Goal: Task Accomplishment & Management: Use online tool/utility

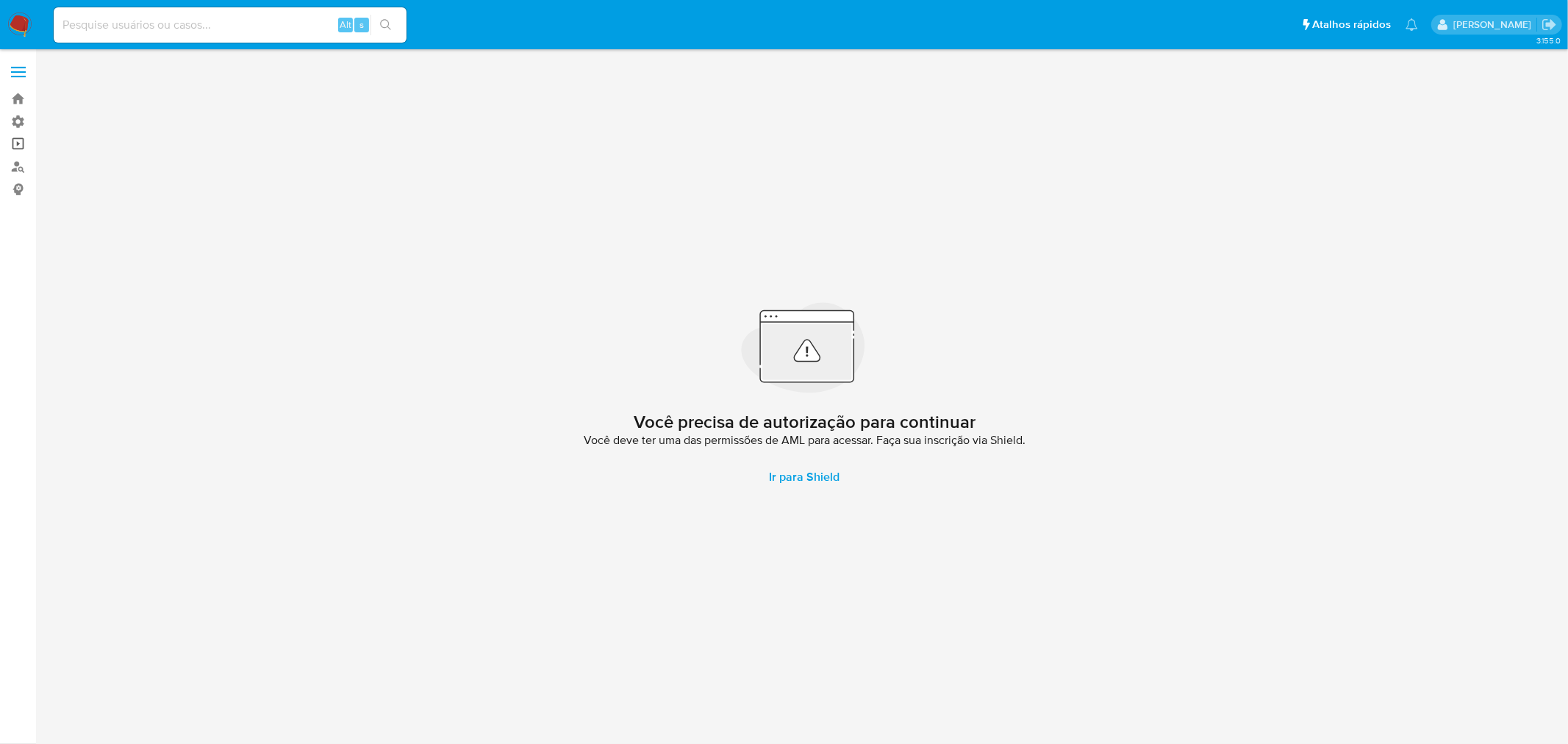
click at [25, 141] on link "Operações em massa" at bounding box center [87, 144] width 175 height 23
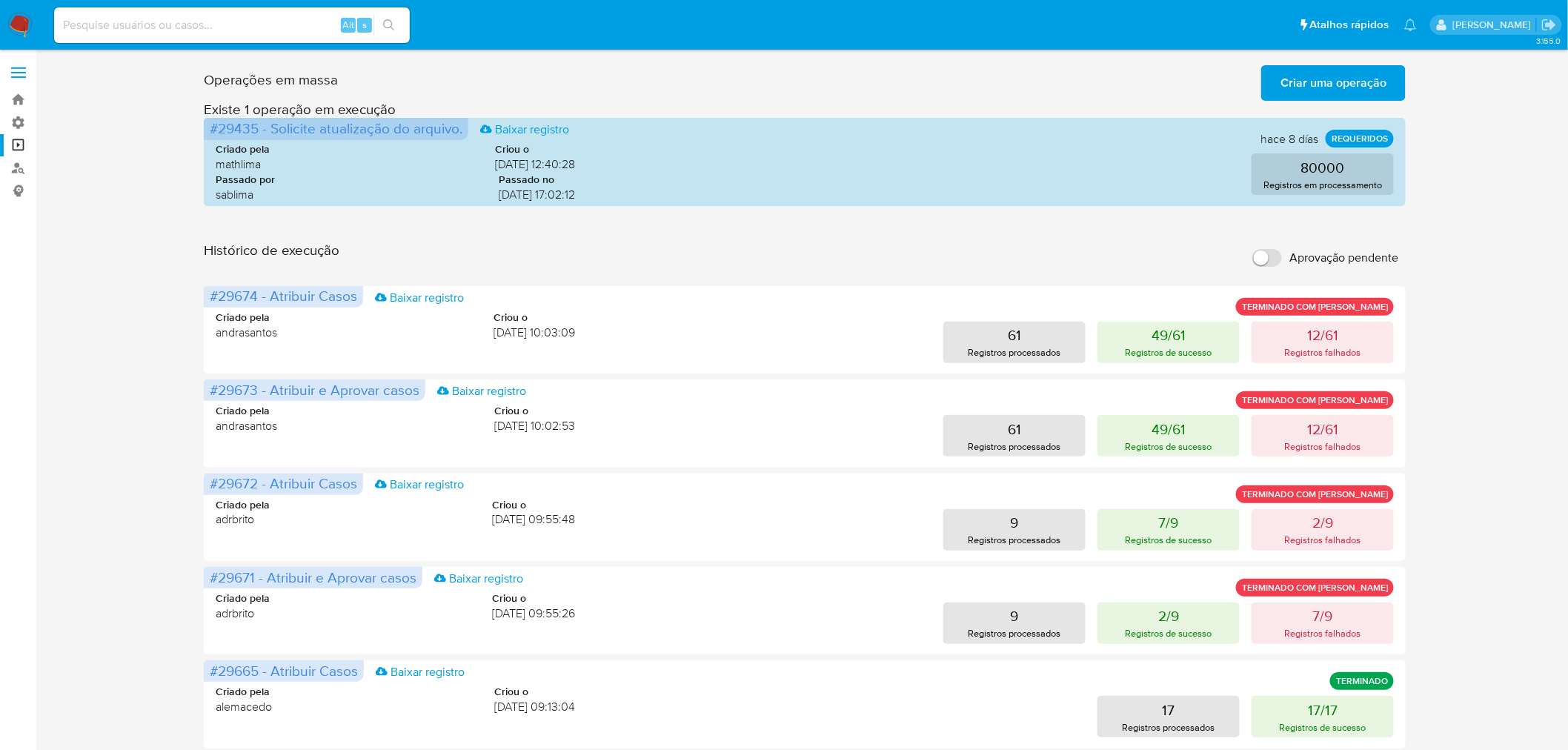
click at [1322, 76] on span "Criar uma operação" at bounding box center [1333, 83] width 106 height 33
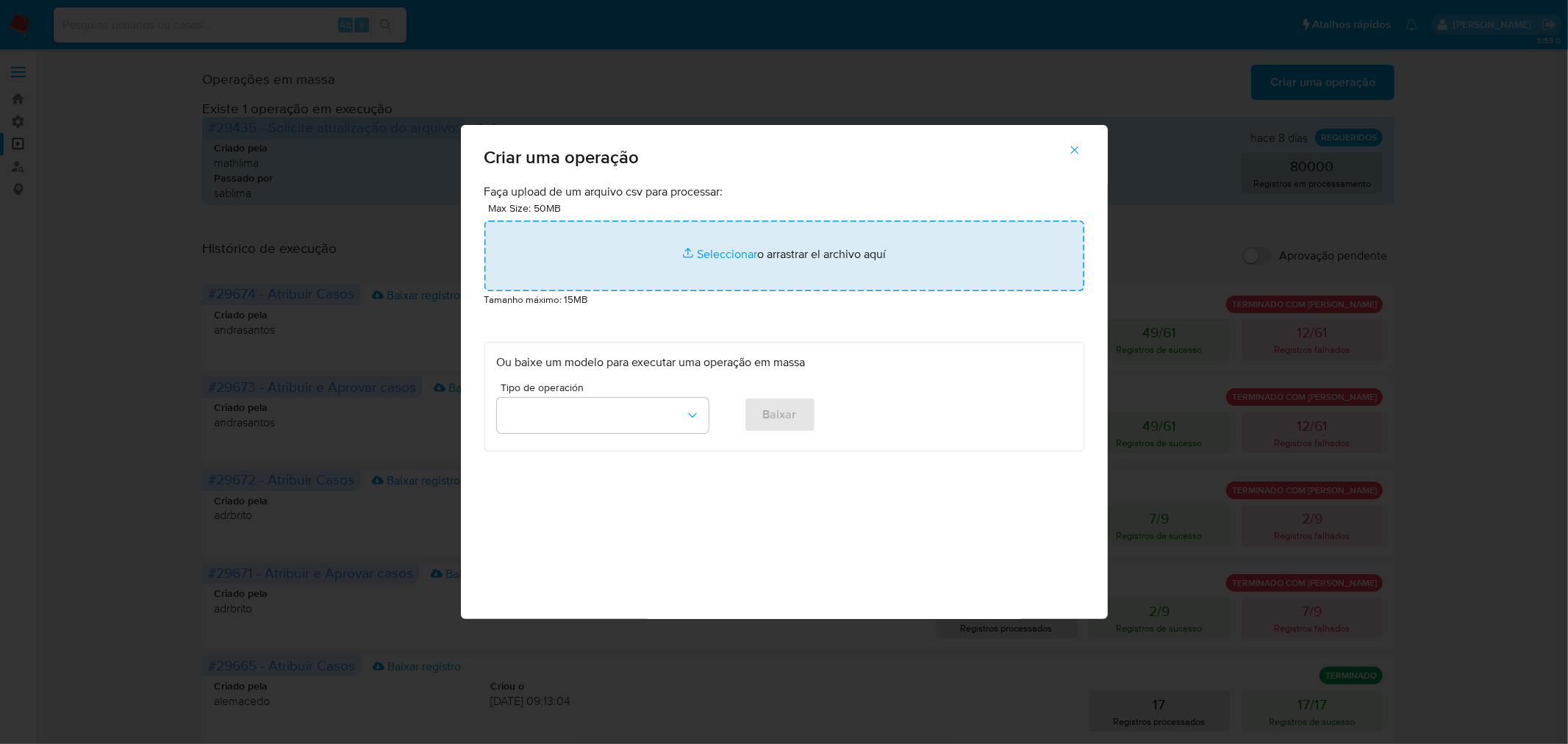
click at [840, 255] on input "file" at bounding box center [784, 255] width 600 height 70
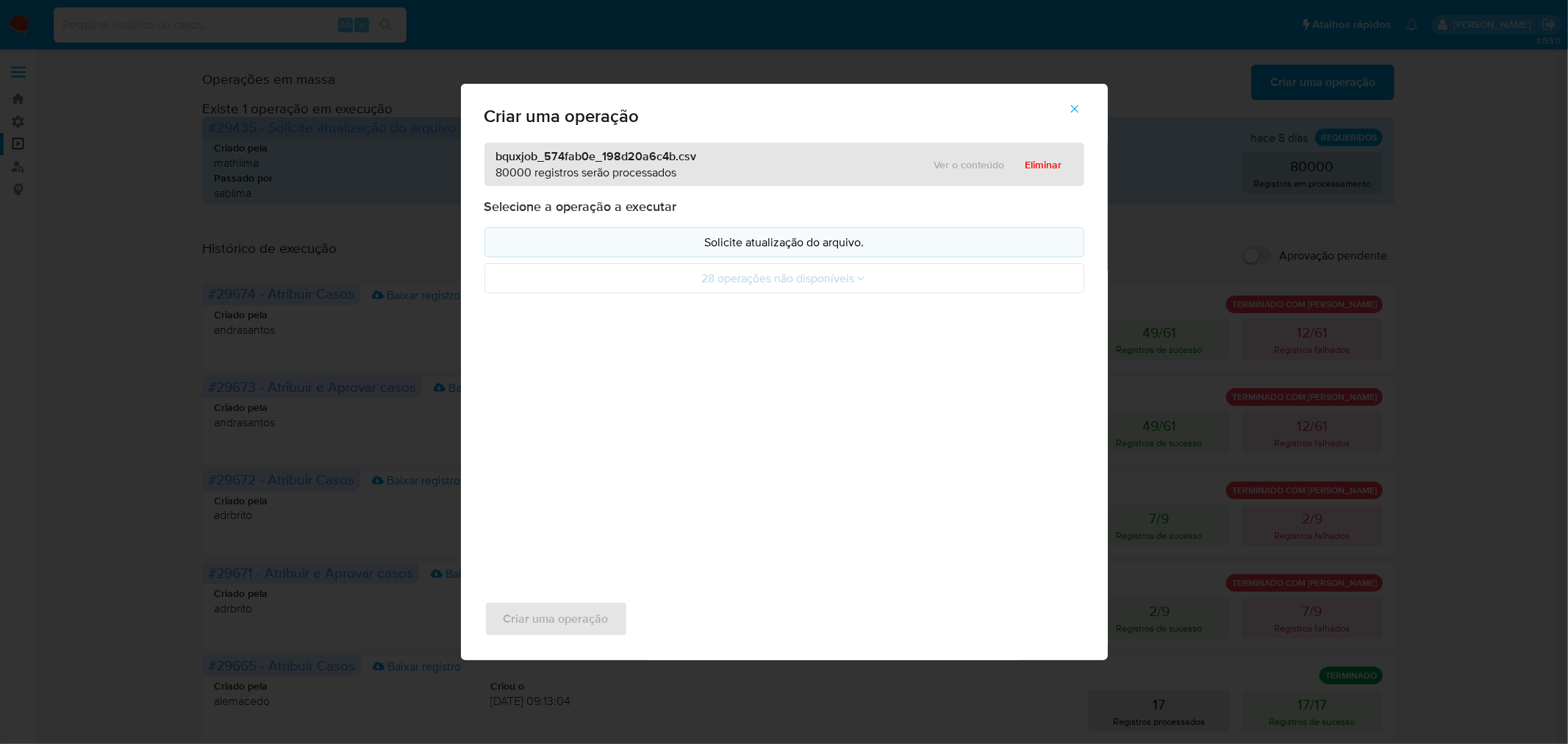
click at [748, 247] on p "Solicite atualização do arquivo." at bounding box center [784, 242] width 575 height 17
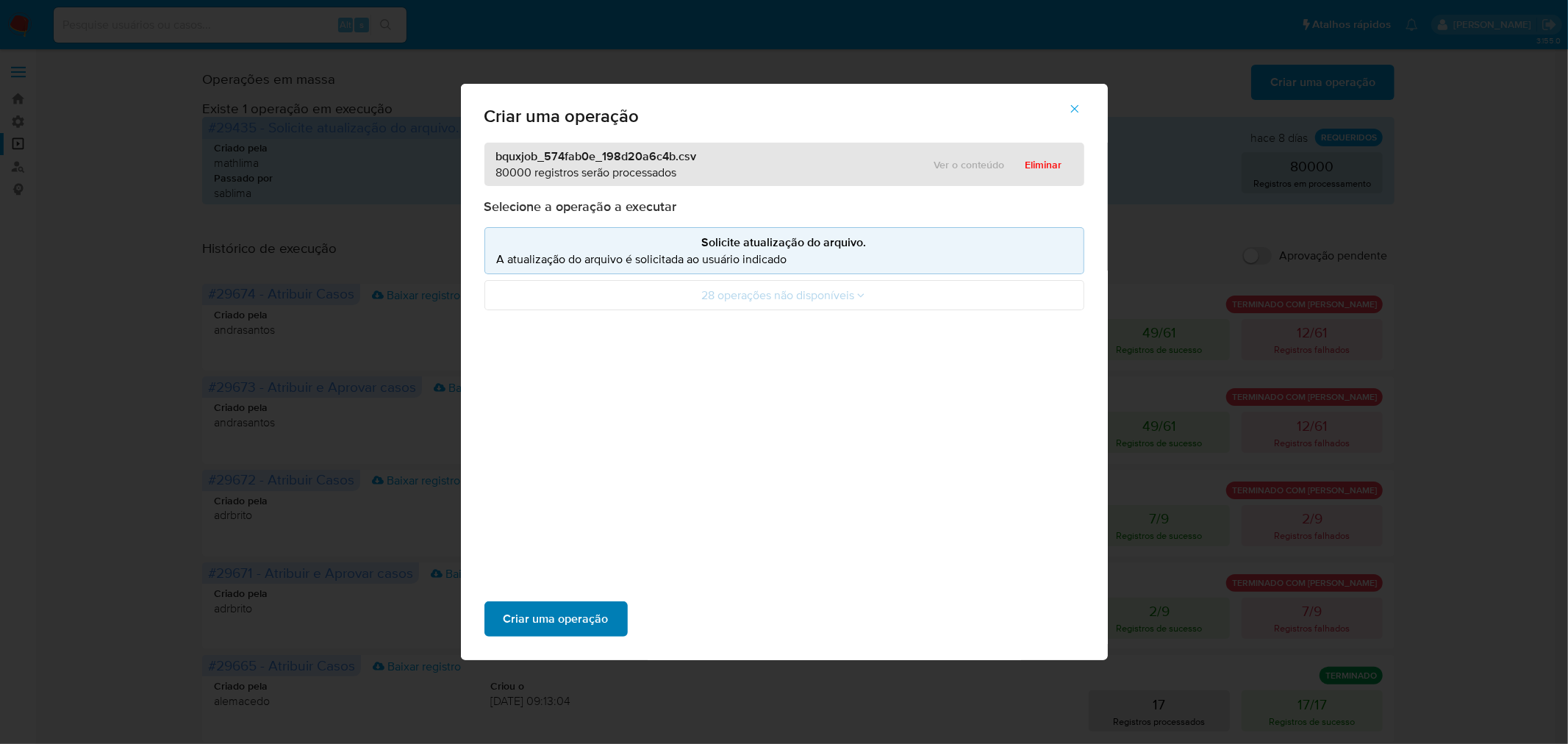
click at [577, 621] on span "Criar uma operação" at bounding box center [556, 619] width 105 height 32
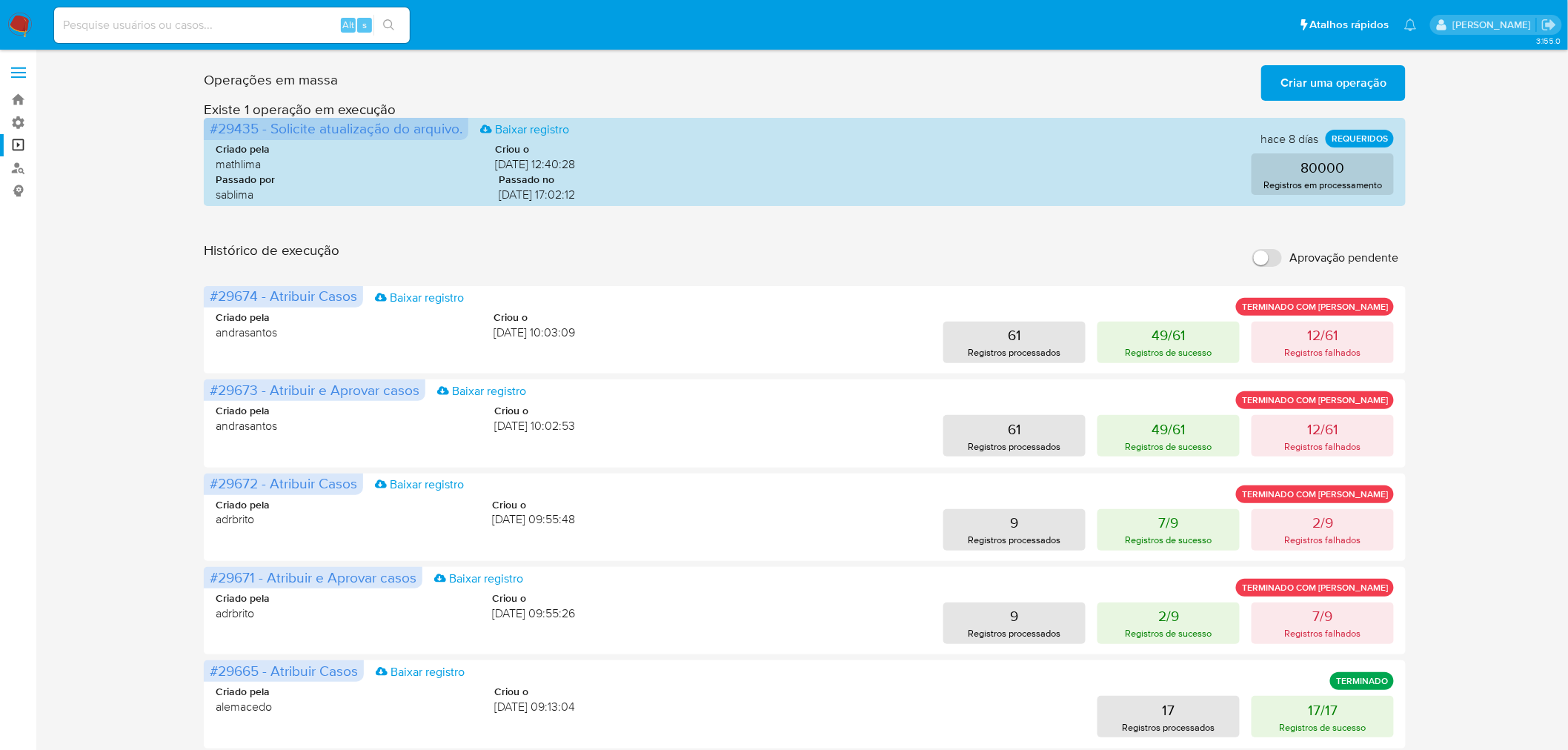
click at [1268, 256] on input "Aprovação pendente" at bounding box center [1267, 258] width 29 height 18
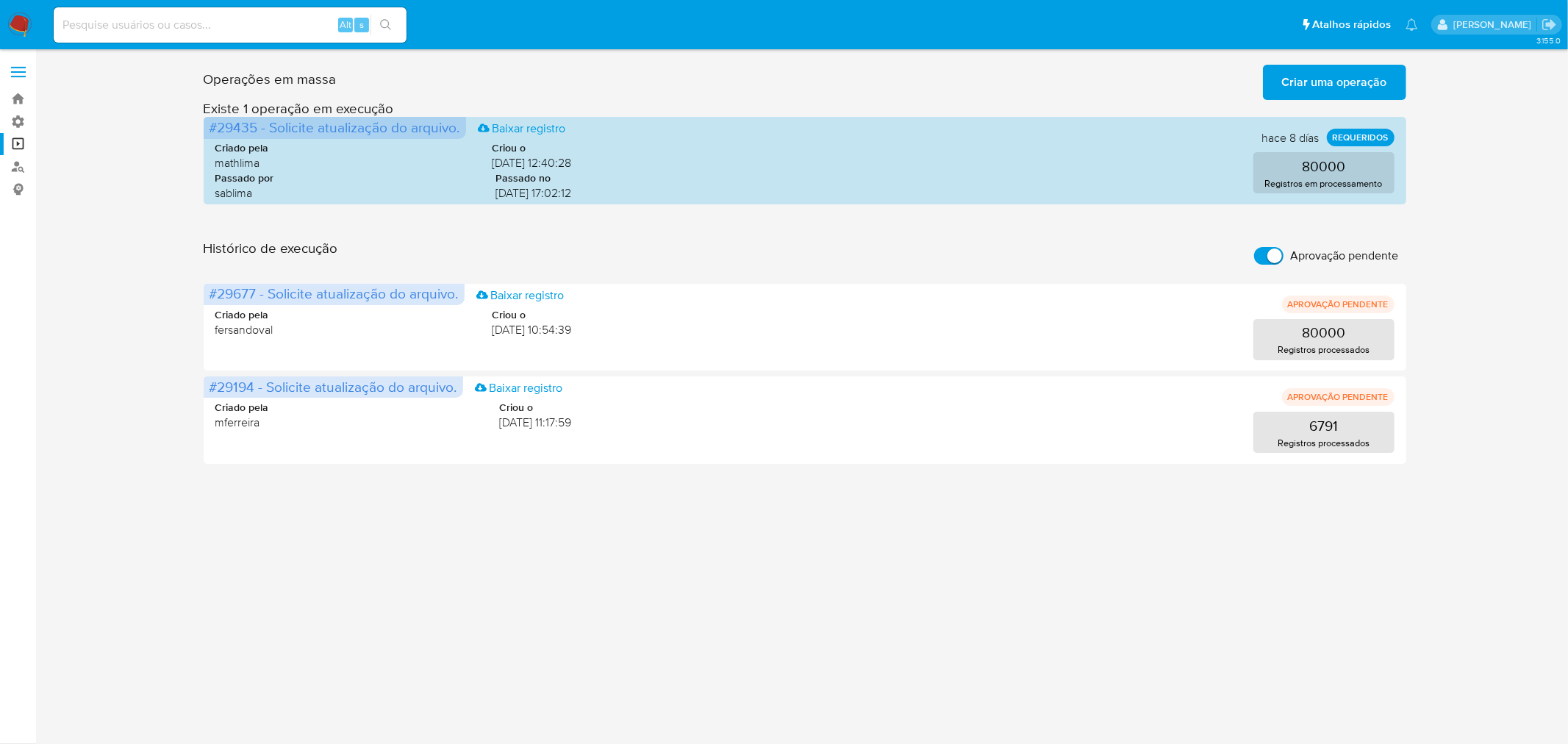
click at [1263, 255] on input "Aprovação pendente" at bounding box center [1268, 256] width 29 height 17
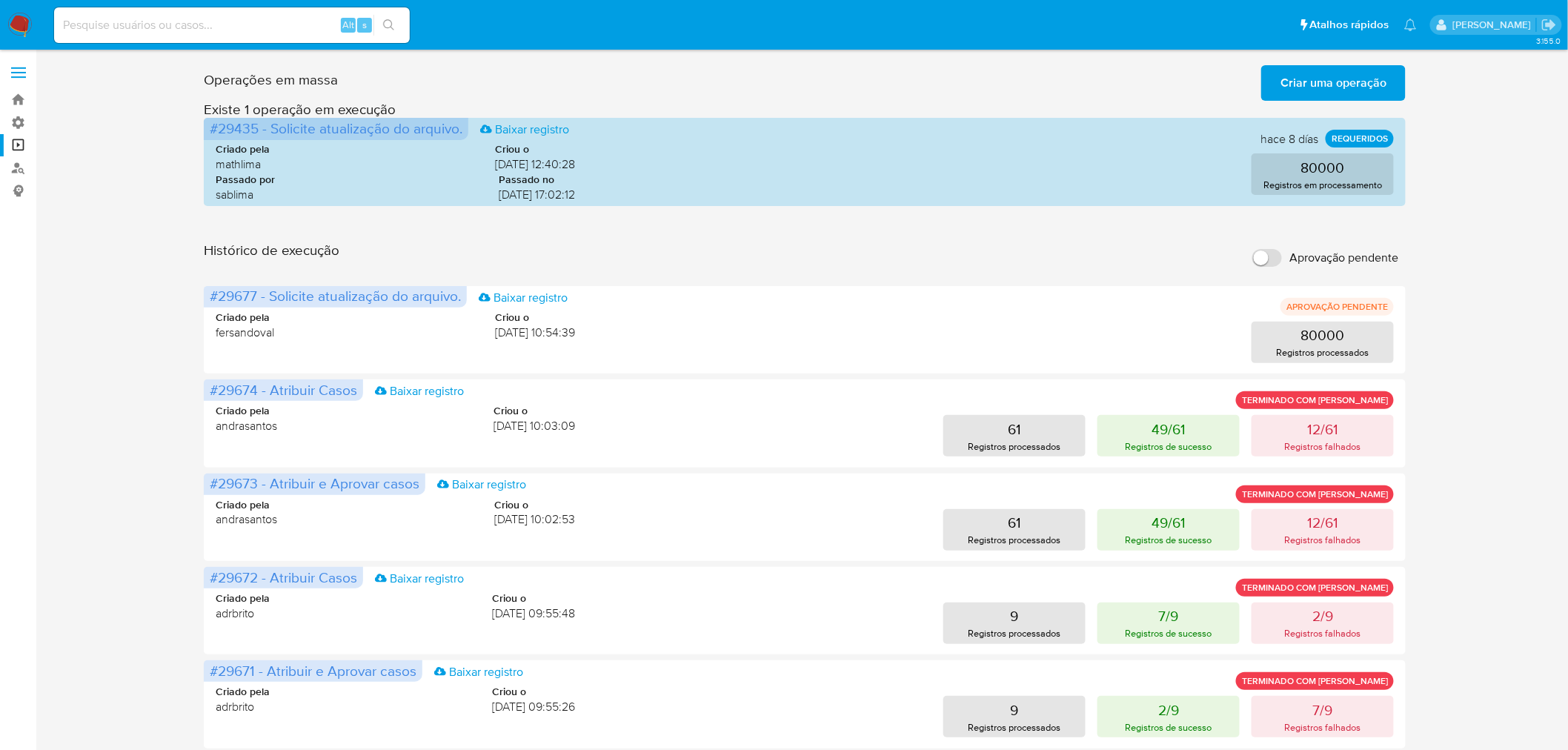
click at [1313, 83] on span "Criar uma operação" at bounding box center [1333, 83] width 106 height 33
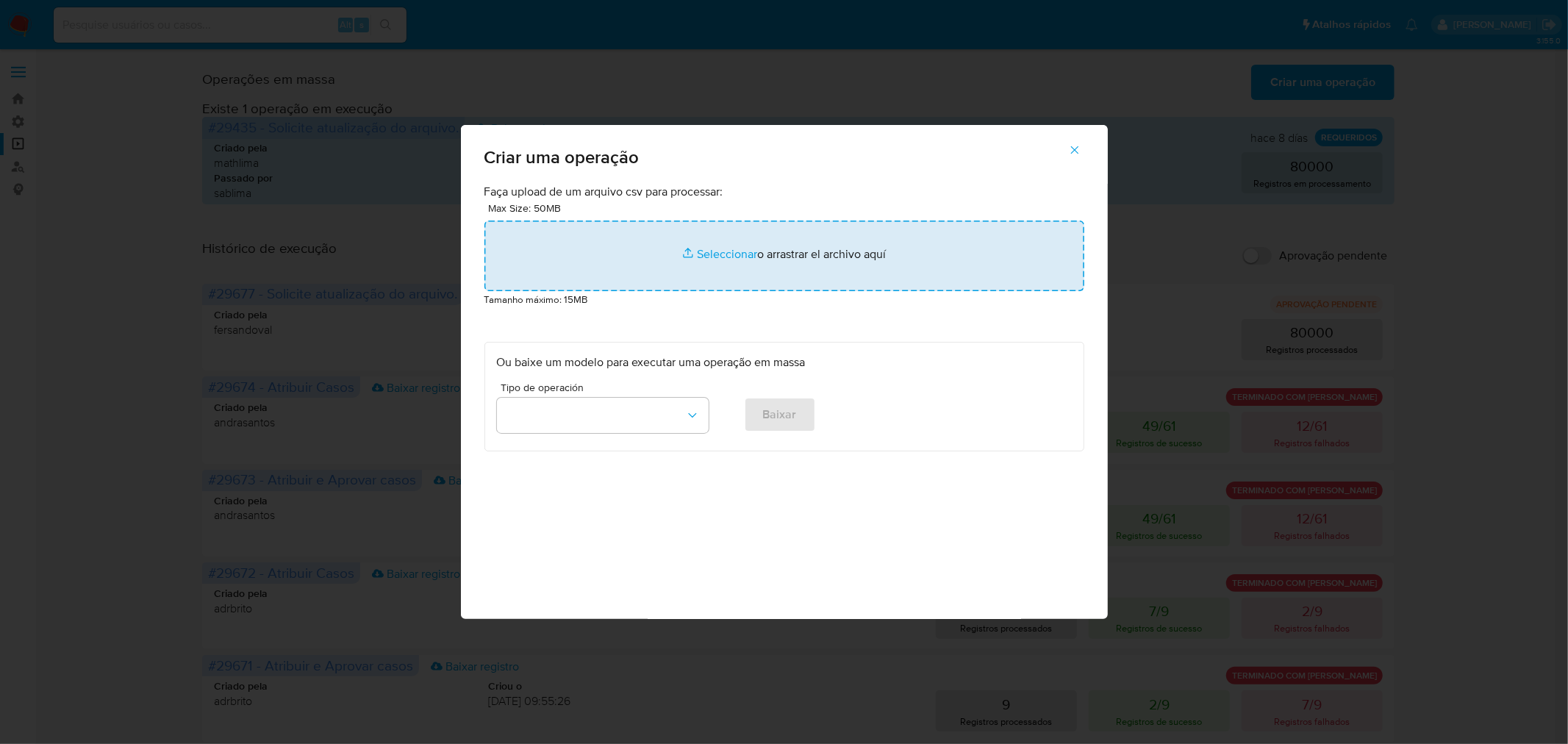
click at [719, 251] on input "file" at bounding box center [784, 255] width 600 height 70
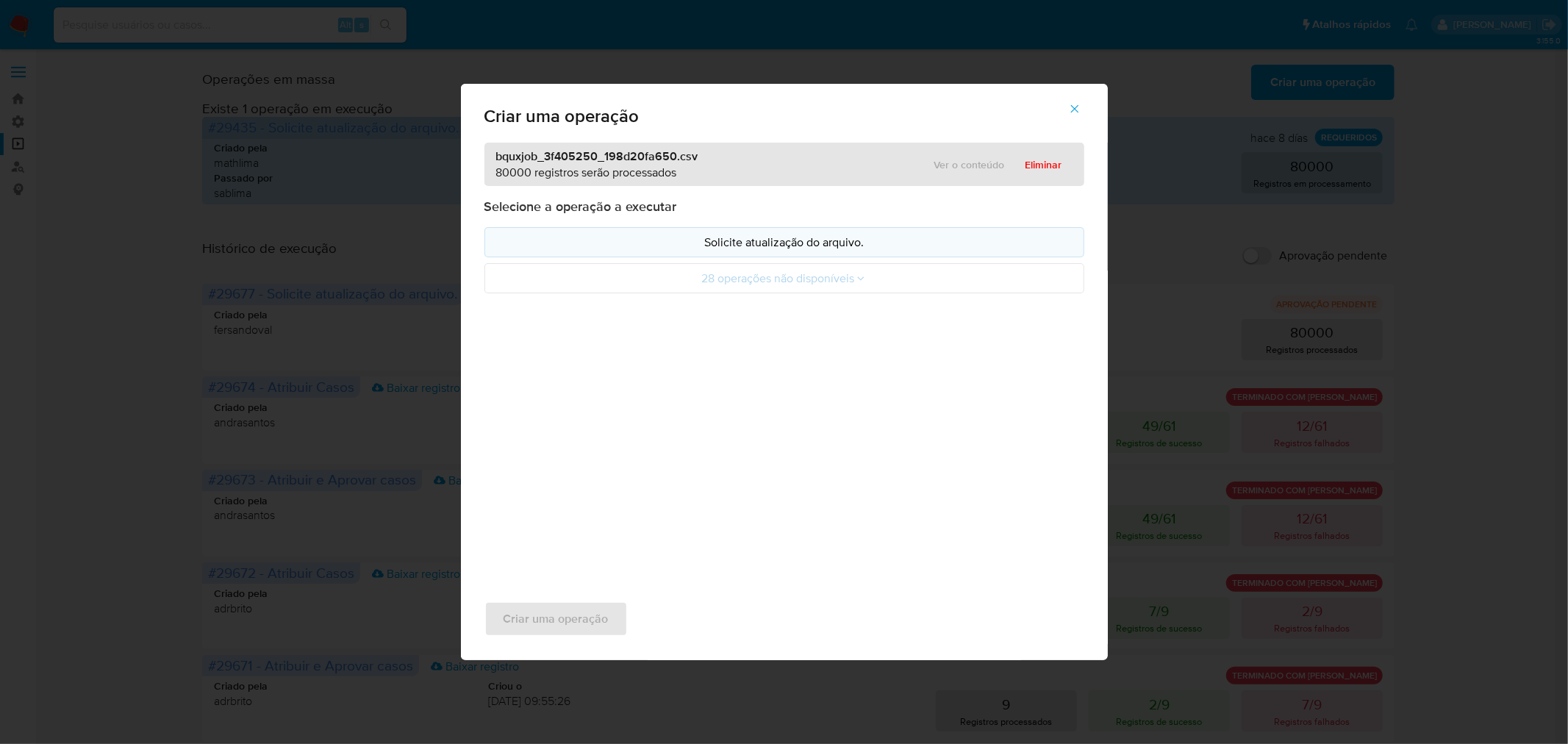
click at [733, 245] on p "Solicite atualização do arquivo." at bounding box center [784, 242] width 575 height 17
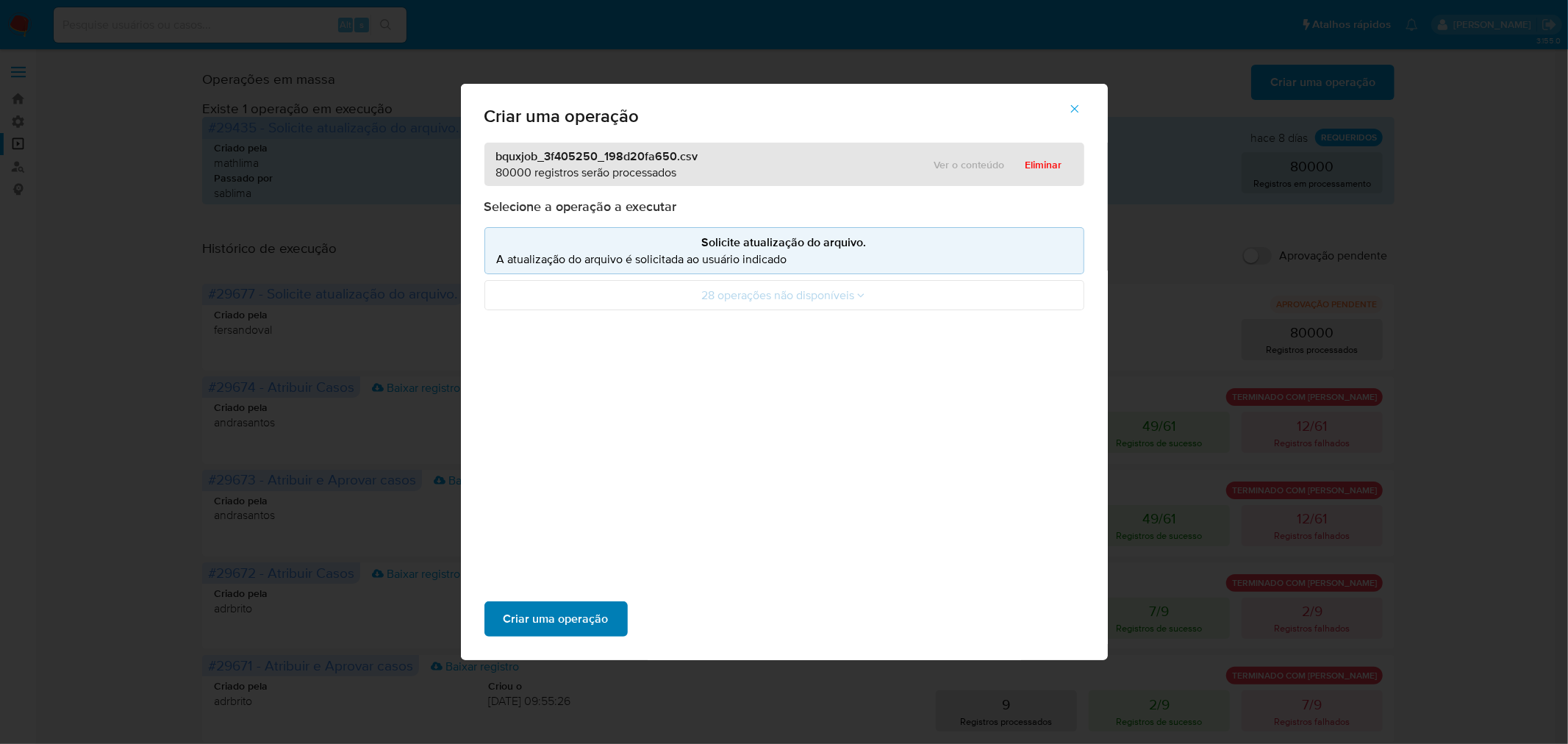
click at [552, 617] on span "Criar uma operação" at bounding box center [556, 619] width 105 height 32
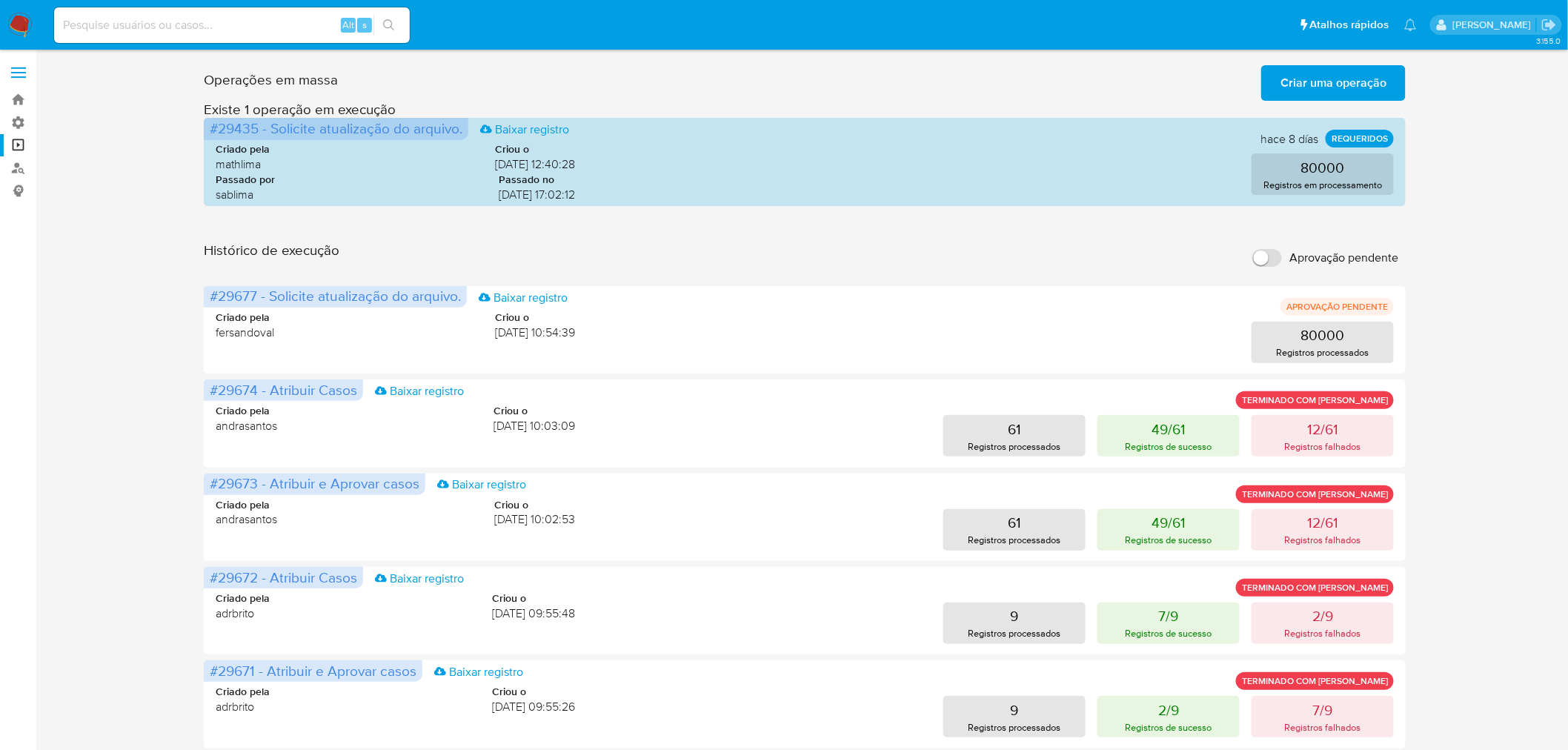
click at [1278, 258] on input "Aprovação pendente" at bounding box center [1267, 258] width 29 height 18
checkbox input "true"
